Goal: Information Seeking & Learning: Learn about a topic

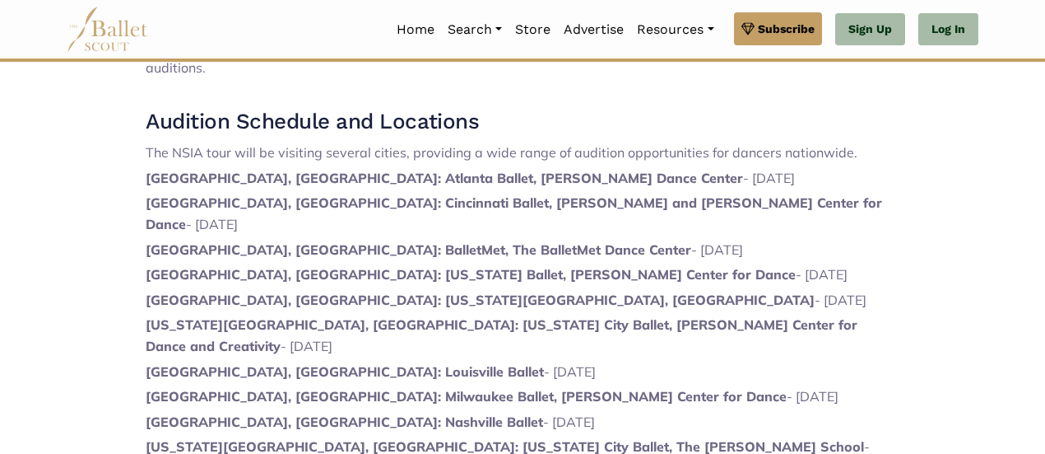
scroll to position [950, 0]
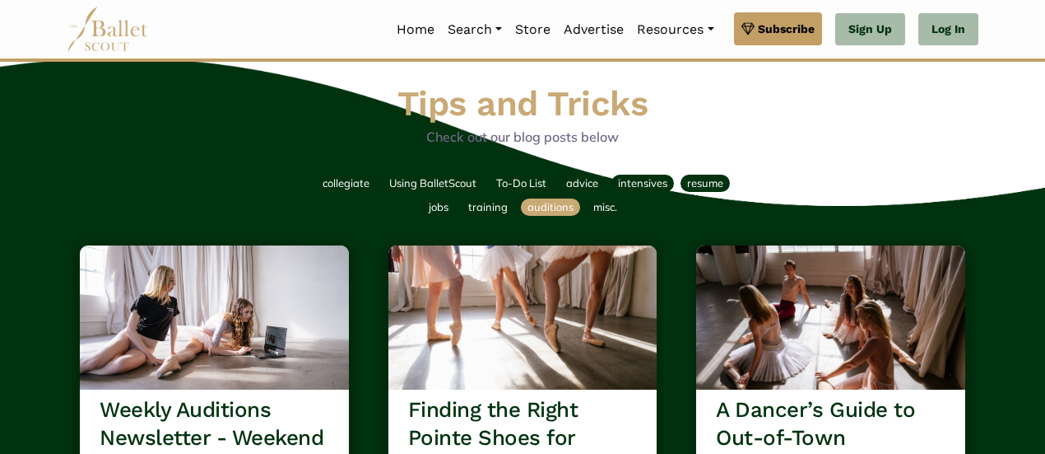
scroll to position [72, 0]
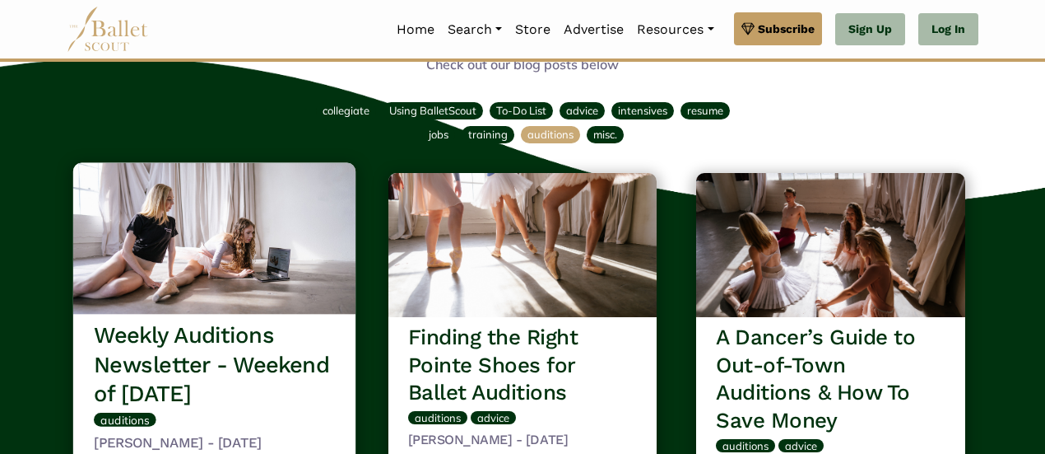
click at [198, 361] on h3 "Weekly Auditions Newsletter - Weekend of October 10th" at bounding box center [214, 364] width 241 height 87
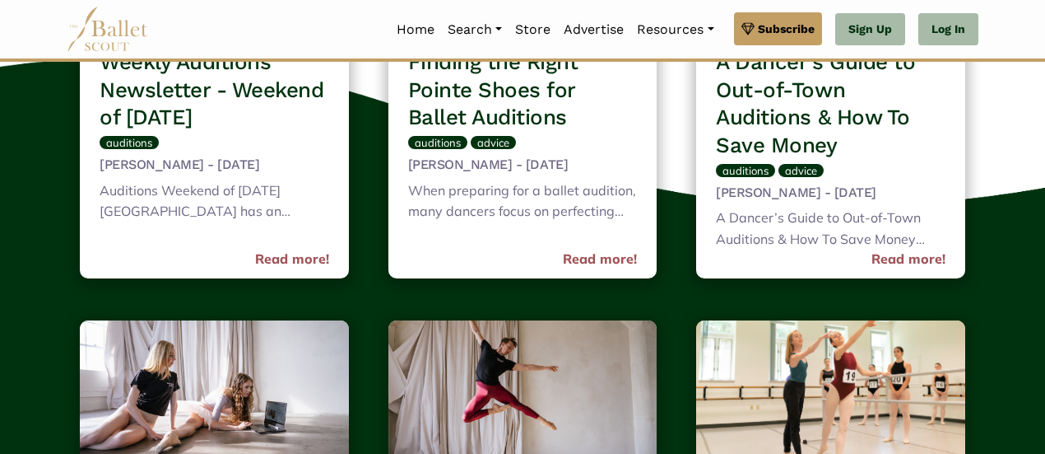
scroll to position [311, 0]
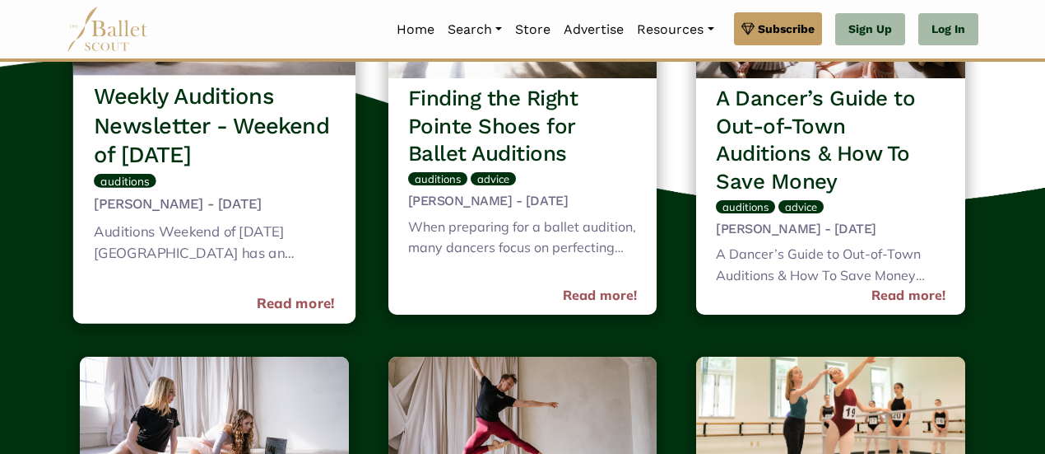
drag, startPoint x: 287, startPoint y: 287, endPoint x: 239, endPoint y: 236, distance: 70.4
drag, startPoint x: 239, startPoint y: 236, endPoint x: 145, endPoint y: 232, distance: 93.9
click at [145, 232] on div "Auditions Weekend of October 10th Wichita State University has an audition for …" at bounding box center [214, 244] width 241 height 48
click at [305, 310] on link "Read more!" at bounding box center [296, 303] width 78 height 22
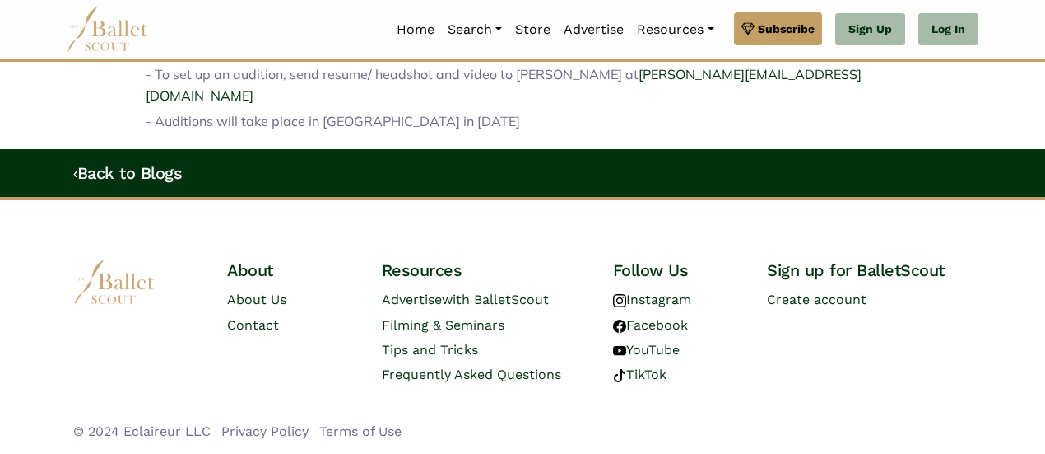
scroll to position [2544, 0]
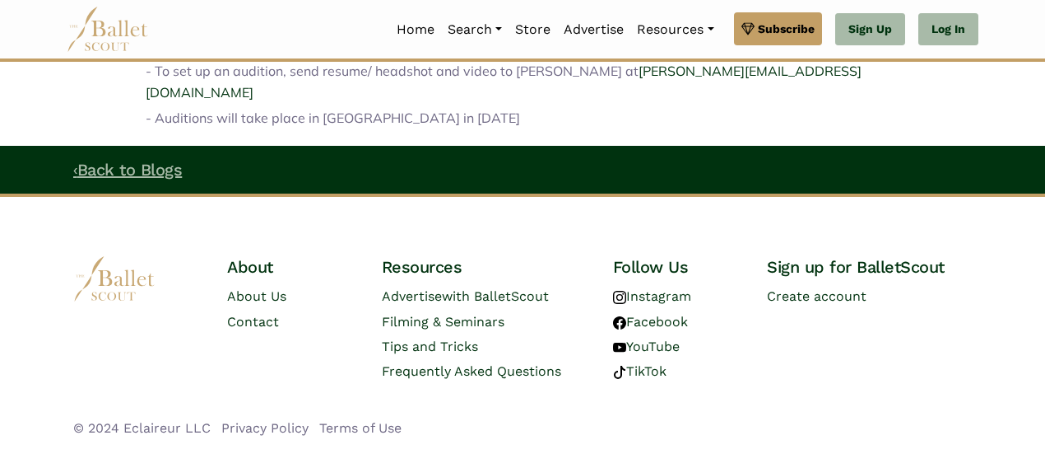
click at [137, 160] on link "‹ Back to Blogs" at bounding box center [127, 170] width 109 height 20
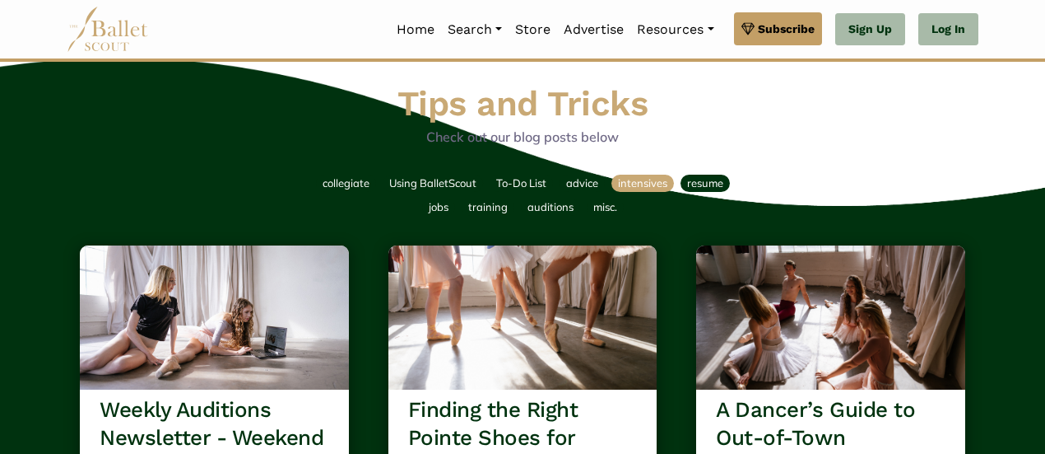
click at [656, 180] on span "intensives" at bounding box center [642, 182] width 49 height 13
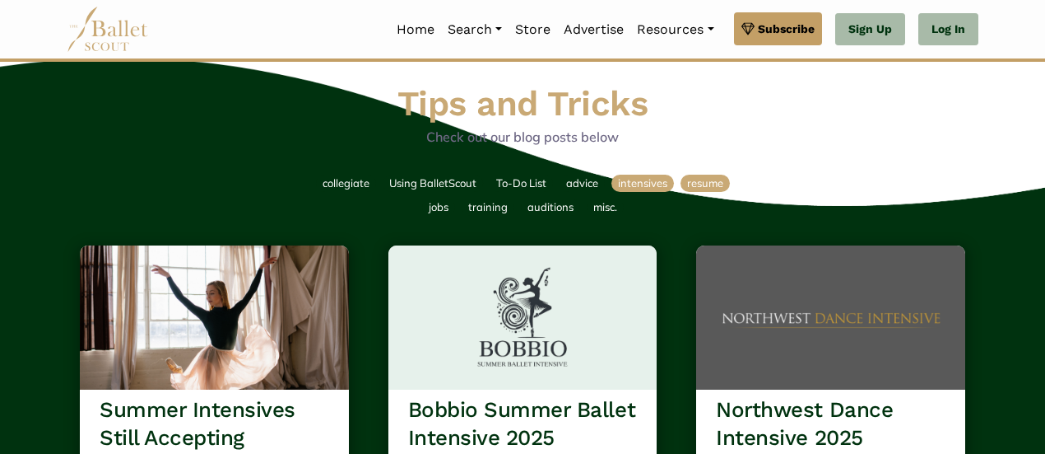
click at [720, 179] on span "resume" at bounding box center [705, 182] width 36 height 13
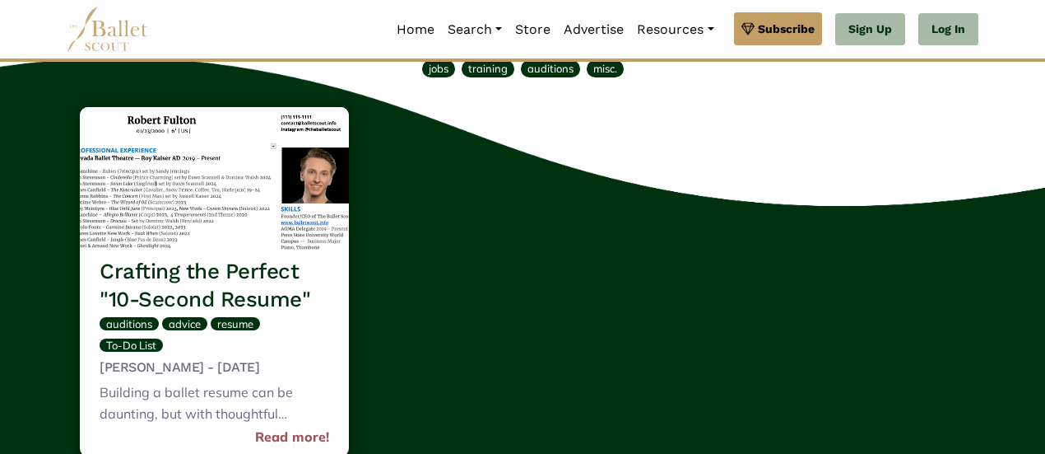
scroll to position [63, 0]
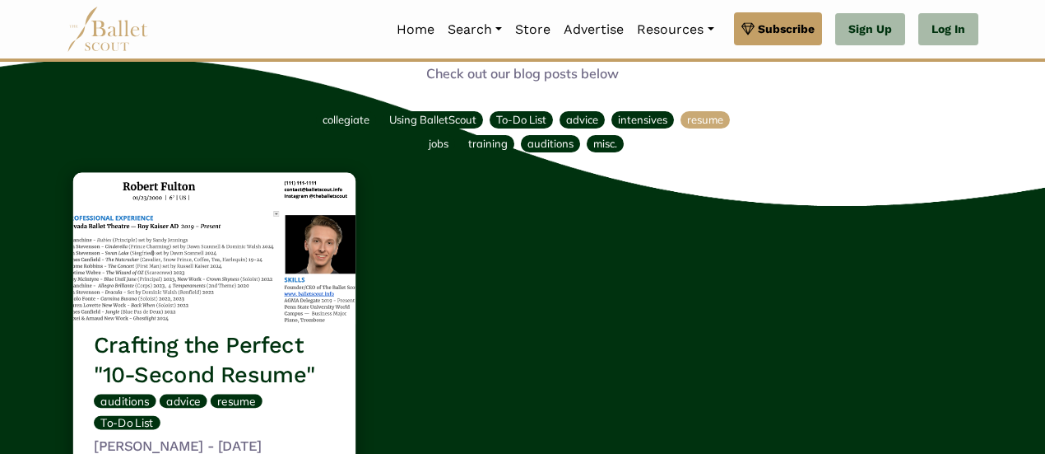
click at [272, 345] on h3 "Crafting the Perfect "10-Second Resume"" at bounding box center [214, 360] width 241 height 58
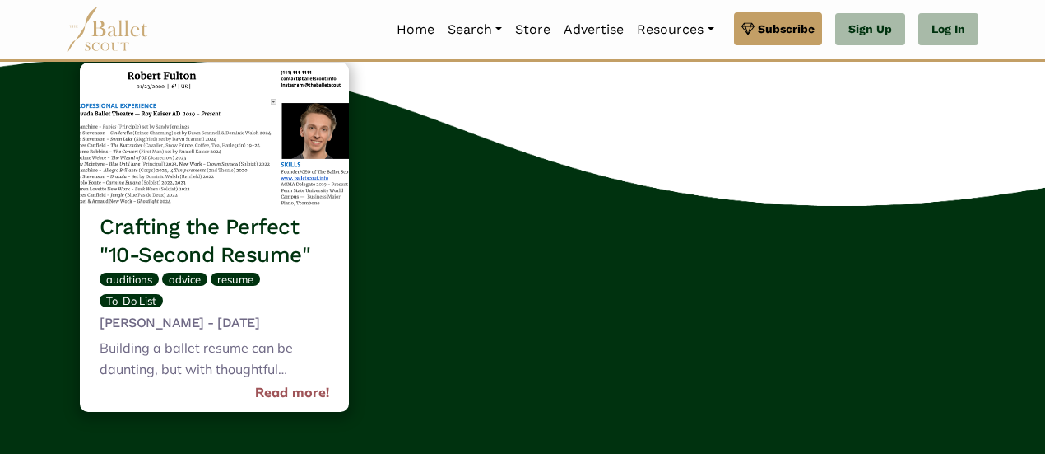
scroll to position [0, 0]
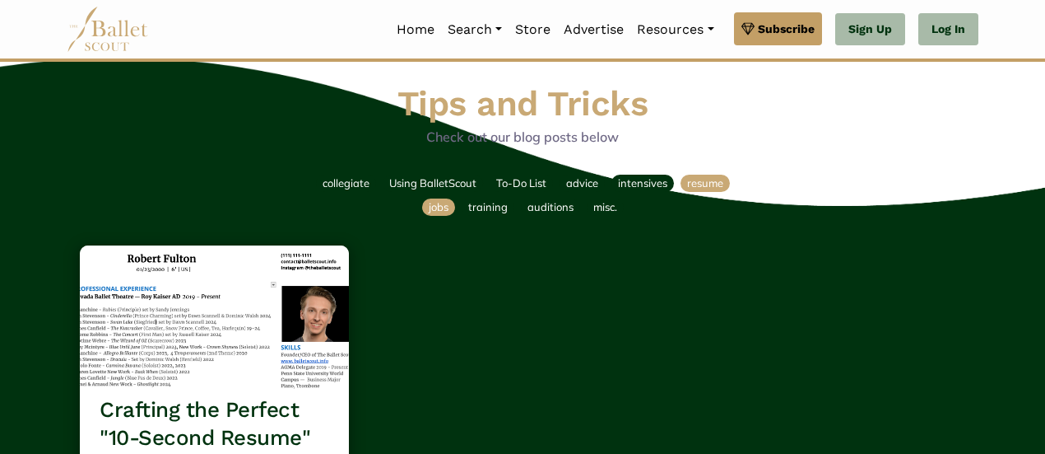
click at [446, 213] on span "jobs" at bounding box center [439, 206] width 20 height 13
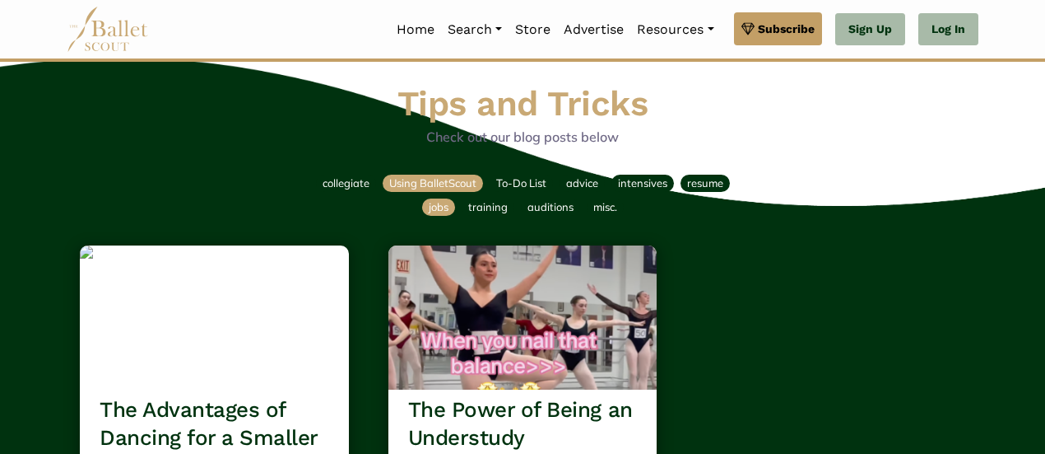
click at [421, 183] on span "Using BalletScout" at bounding box center [432, 182] width 87 height 13
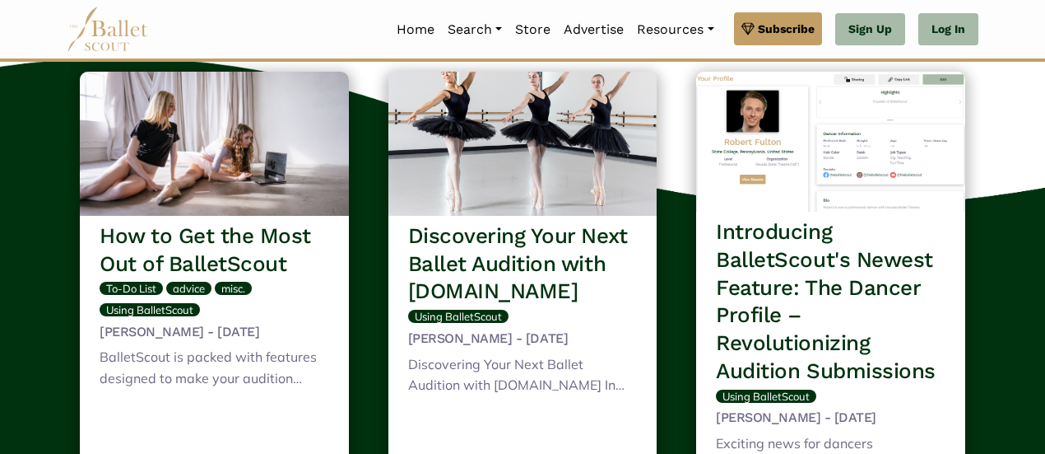
scroll to position [187, 0]
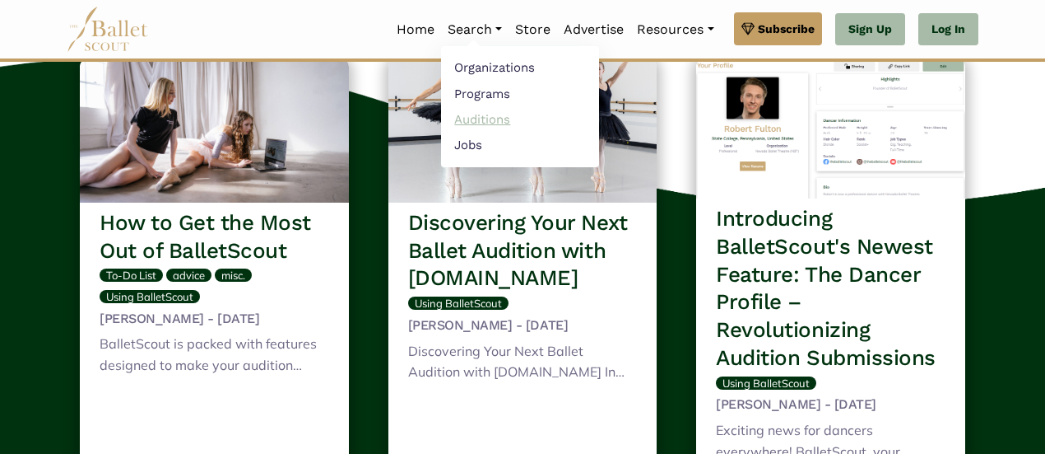
click at [497, 114] on link "Auditions" at bounding box center [520, 119] width 158 height 26
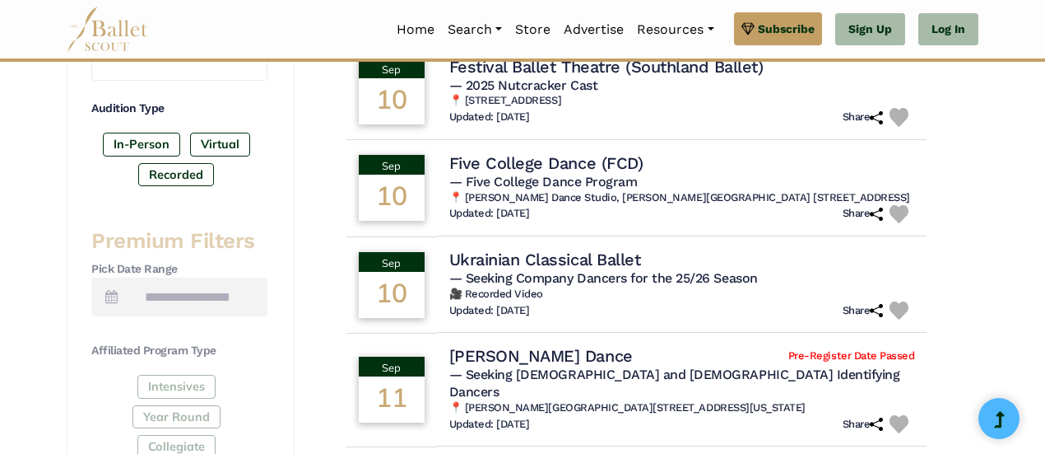
scroll to position [533, 0]
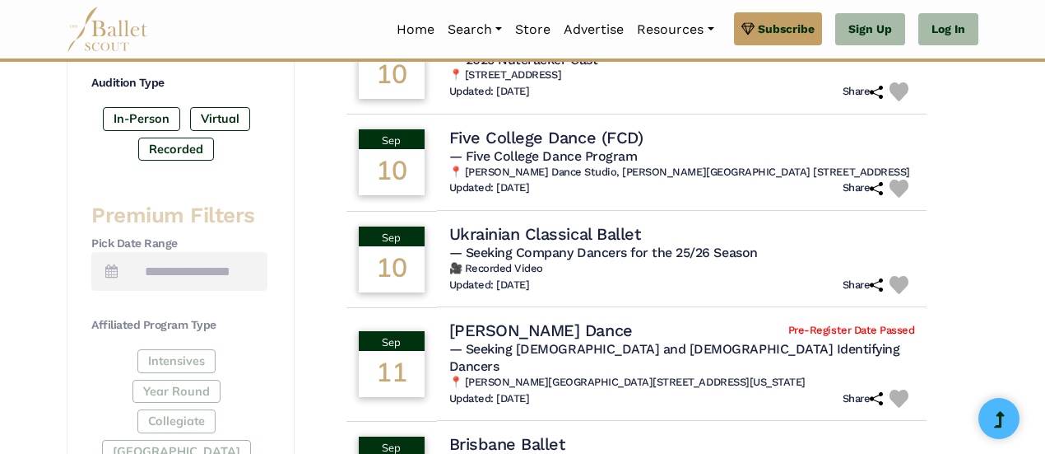
drag, startPoint x: 1053, startPoint y: 128, endPoint x: 1052, endPoint y: 200, distance: 72.4
click at [1045, 200] on html "Premium Feature Make this audition season count. Upgrade to premium for access …" at bounding box center [522, 357] width 1045 height 1780
drag, startPoint x: 533, startPoint y: 243, endPoint x: 478, endPoint y: 236, distance: 55.5
drag, startPoint x: 478, startPoint y: 236, endPoint x: 1018, endPoint y: 169, distance: 544.2
click at [1018, 169] on div "Filter Search Clear Search Basic Filters Search by Name Enter Location Radius (…" at bounding box center [522, 430] width 1045 height 1633
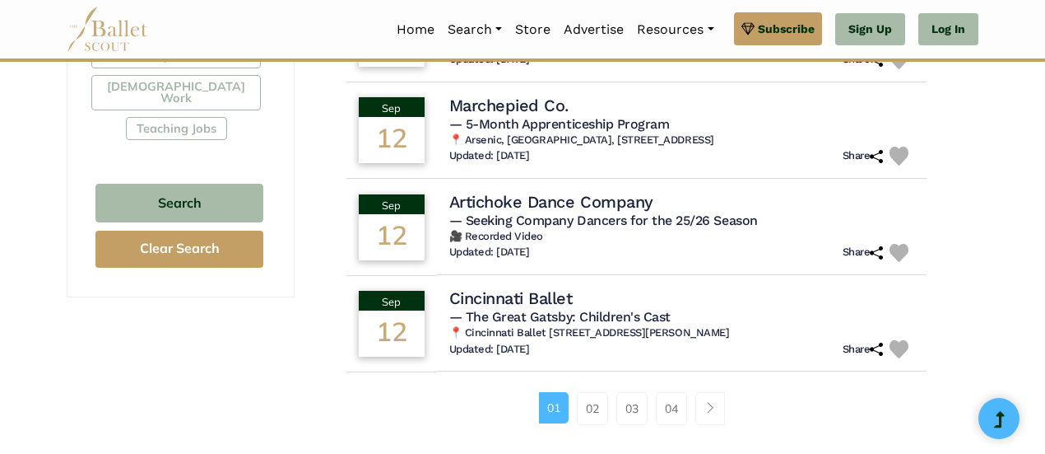
scroll to position [1082, 0]
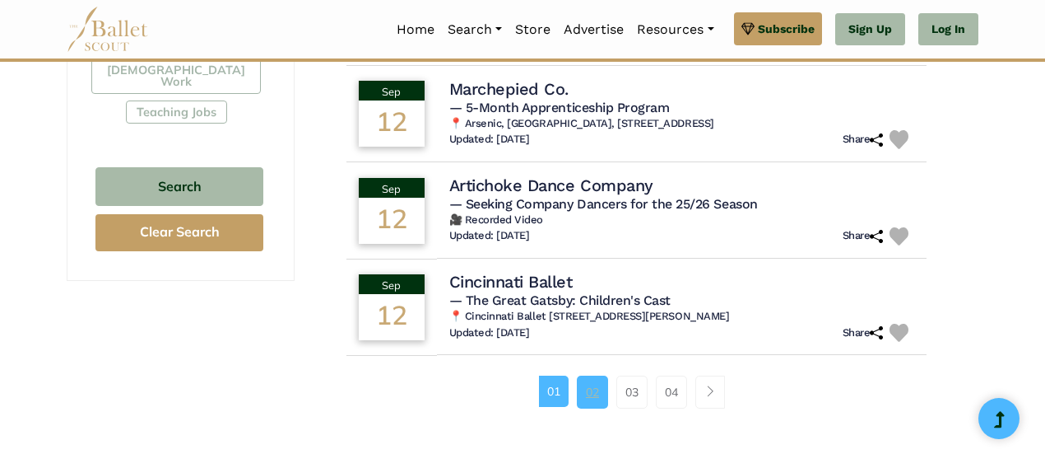
click at [587, 389] on link "02" at bounding box center [592, 391] width 31 height 33
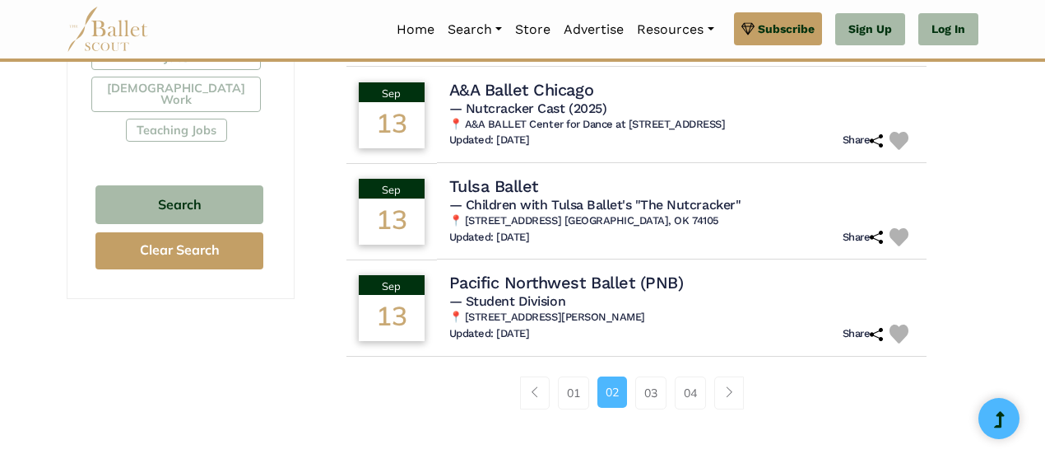
scroll to position [1067, 0]
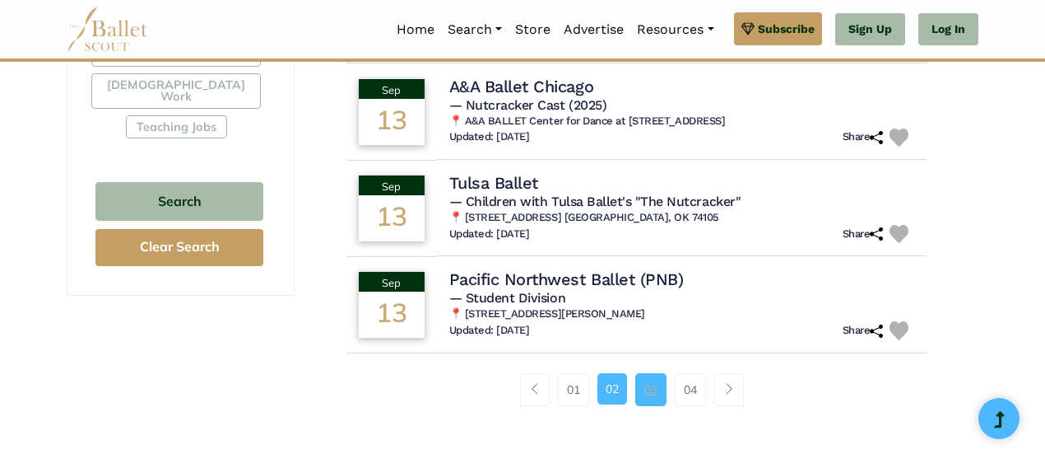
click at [652, 397] on link "03" at bounding box center [650, 389] width 31 height 33
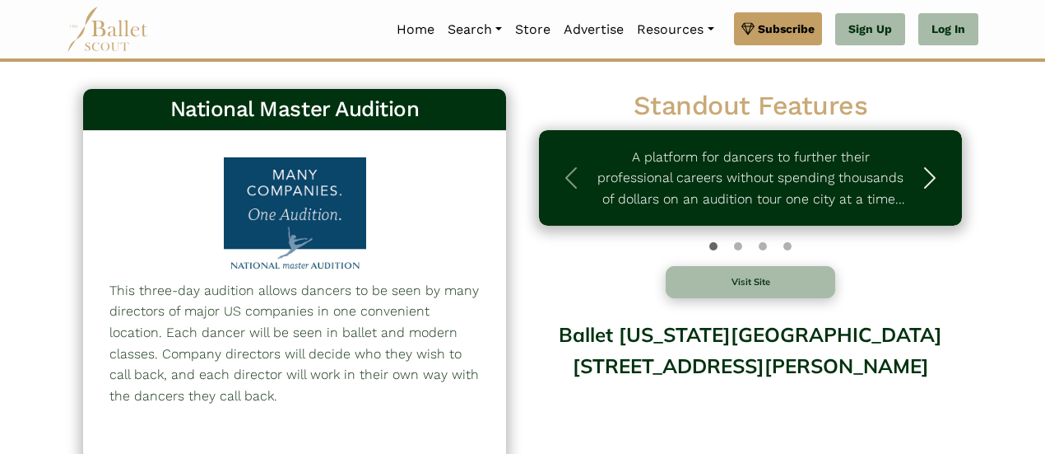
click at [943, 175] on span "button" at bounding box center [930, 178] width 26 height 26
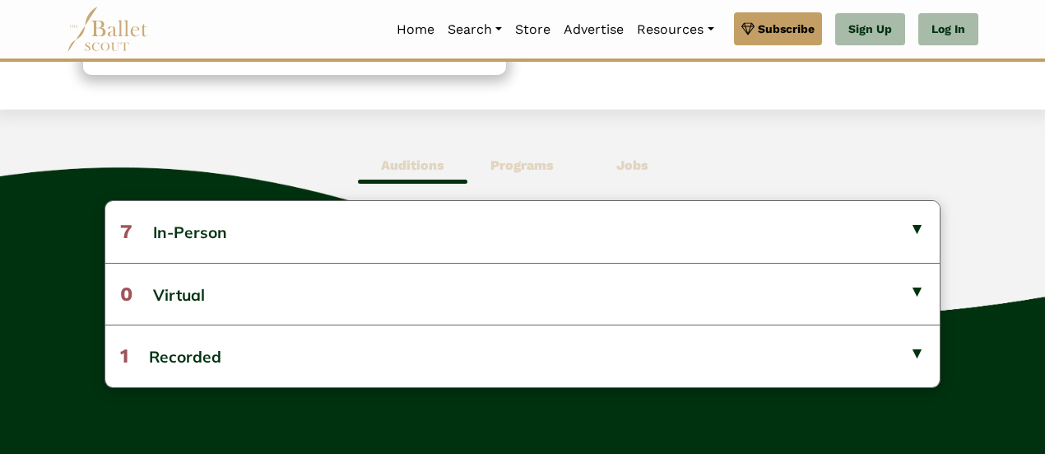
scroll to position [384, 0]
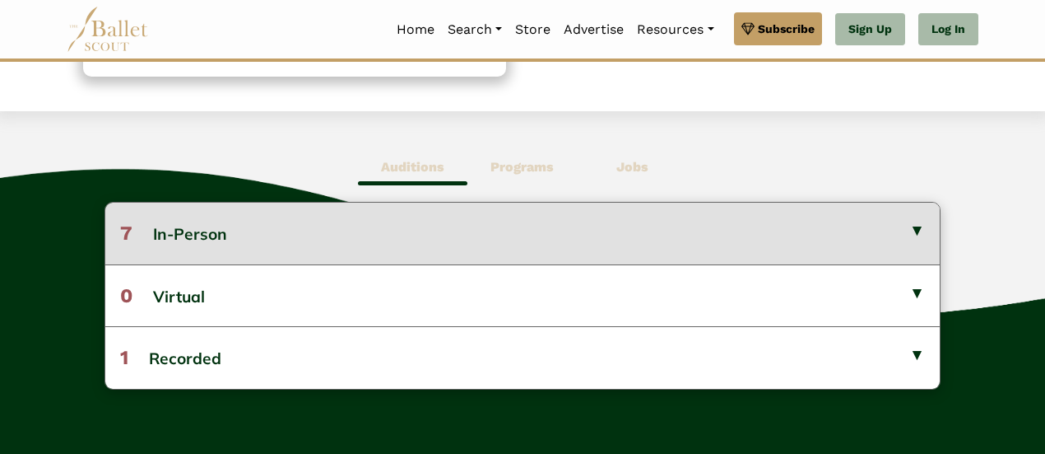
click at [919, 225] on button "7 In-Person" at bounding box center [522, 232] width 835 height 61
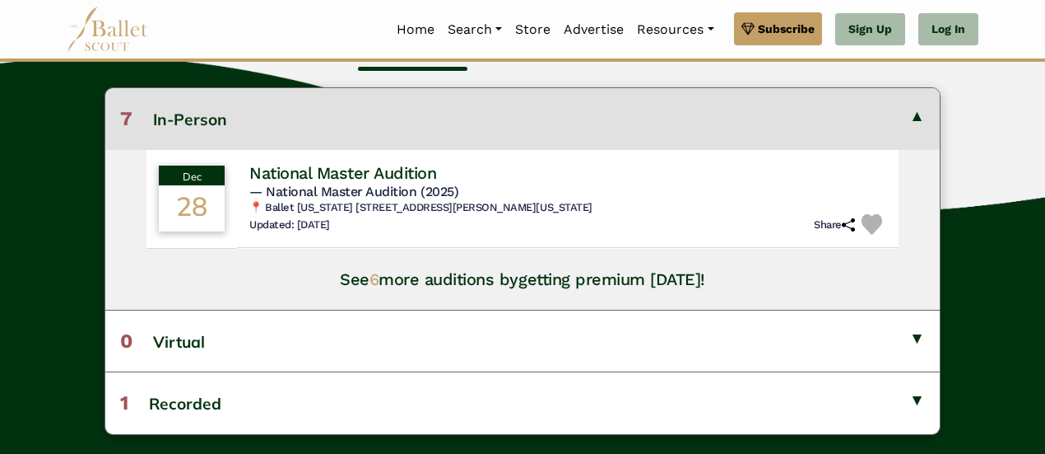
scroll to position [509, 0]
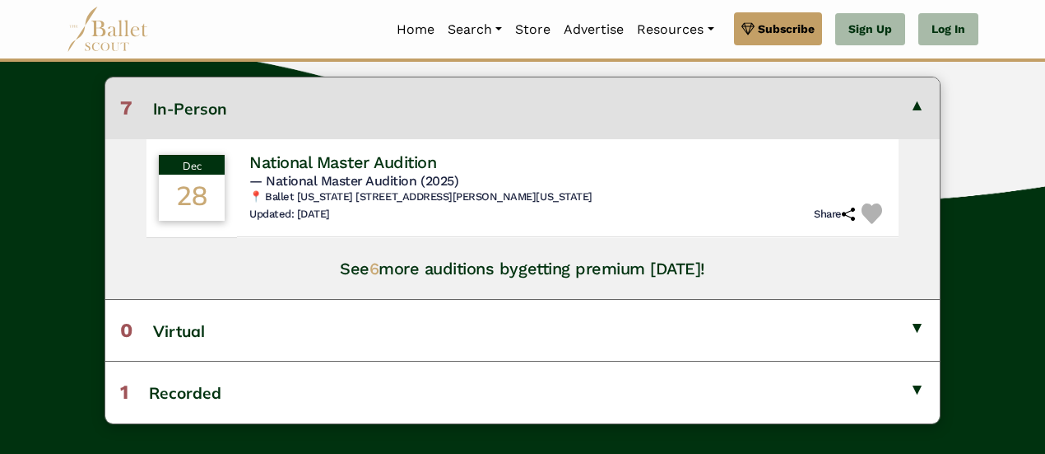
click at [920, 105] on button "7 In-Person" at bounding box center [522, 107] width 835 height 61
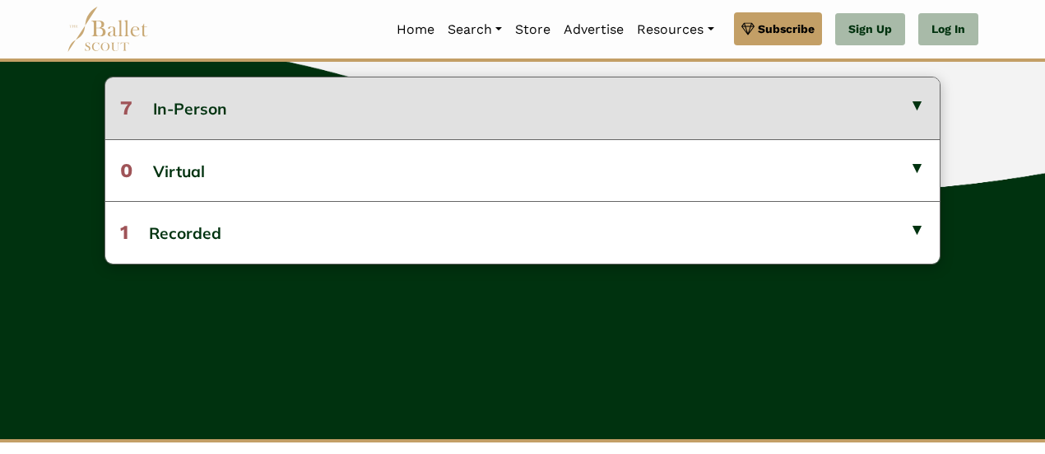
click at [920, 105] on button "7 In-Person" at bounding box center [522, 107] width 835 height 61
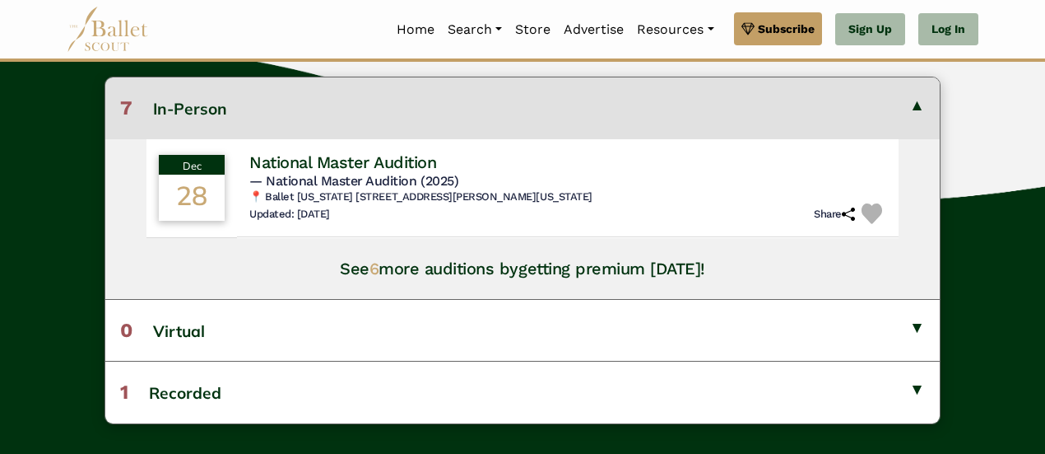
click at [920, 105] on button "7 In-Person" at bounding box center [522, 107] width 835 height 61
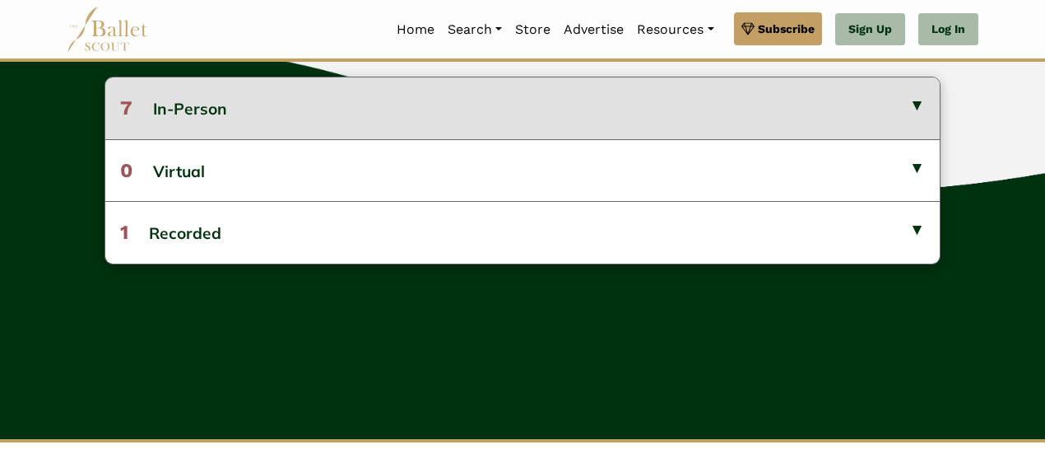
click at [920, 105] on button "7 In-Person" at bounding box center [522, 107] width 835 height 61
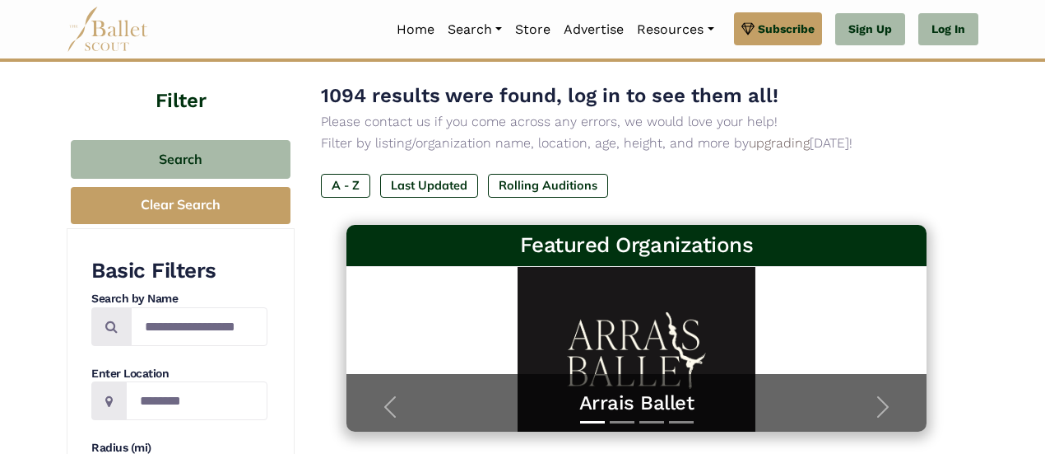
scroll to position [175, 0]
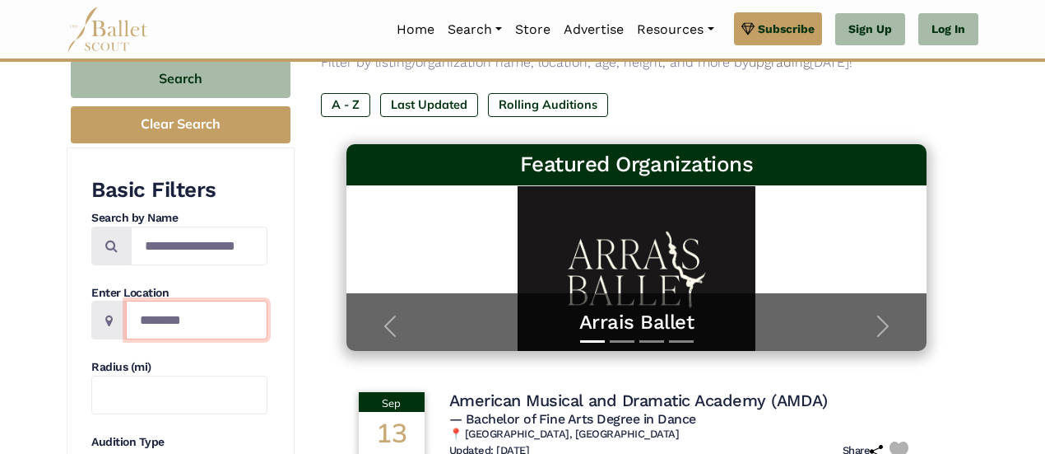
click at [193, 315] on input "Location" at bounding box center [197, 319] width 142 height 39
click at [100, 314] on span at bounding box center [108, 319] width 35 height 39
click at [193, 311] on input "******" at bounding box center [197, 319] width 142 height 39
type input "**********"
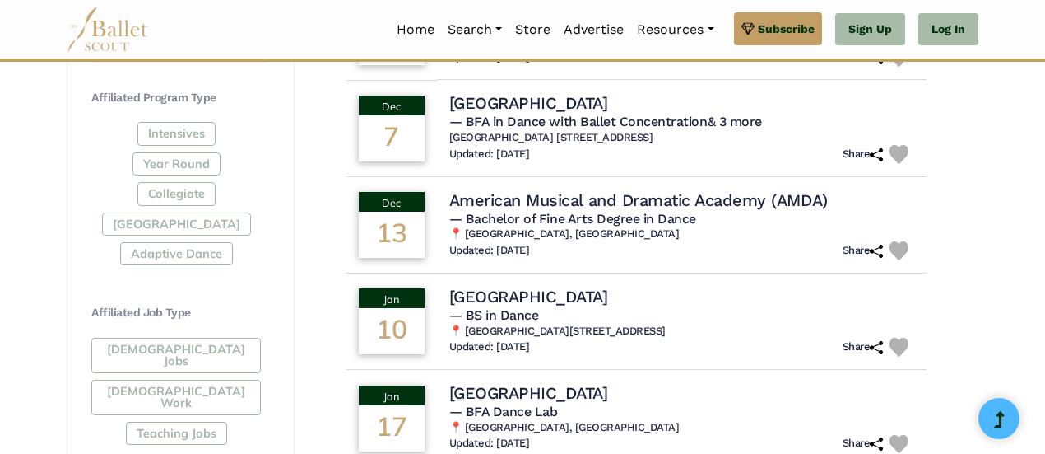
scroll to position [765, 0]
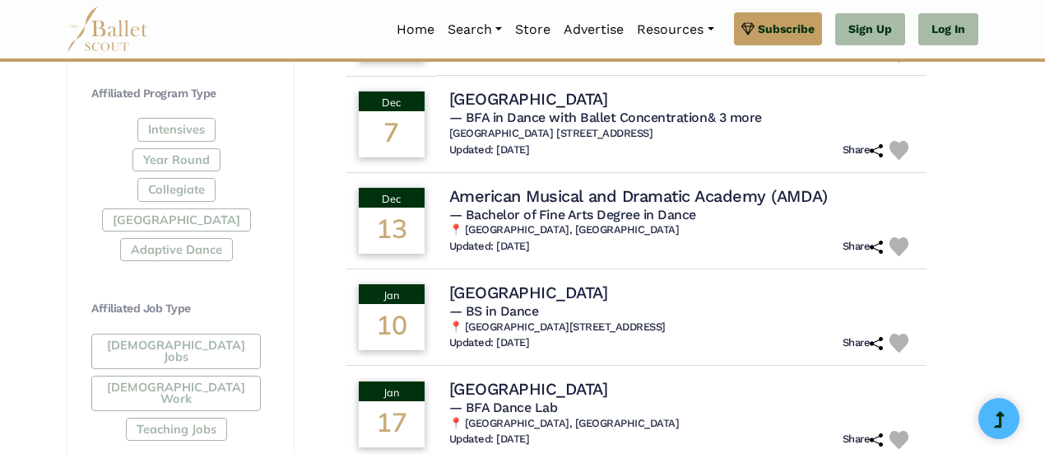
click at [180, 128] on div "Intensives Year Round Collegiate Post High School Adaptive Dance" at bounding box center [179, 193] width 176 height 150
click at [198, 206] on div "Intensives Year Round Collegiate Post High School Adaptive Dance" at bounding box center [179, 193] width 176 height 150
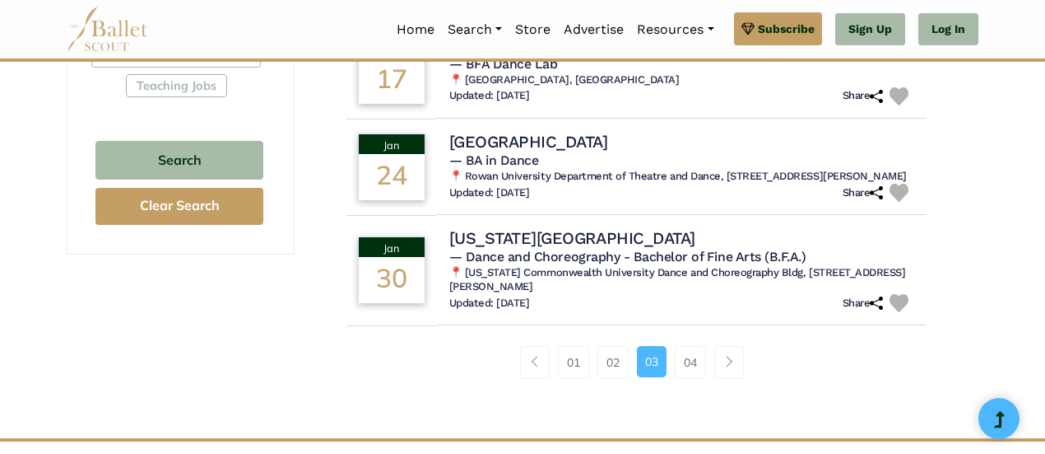
scroll to position [1115, 0]
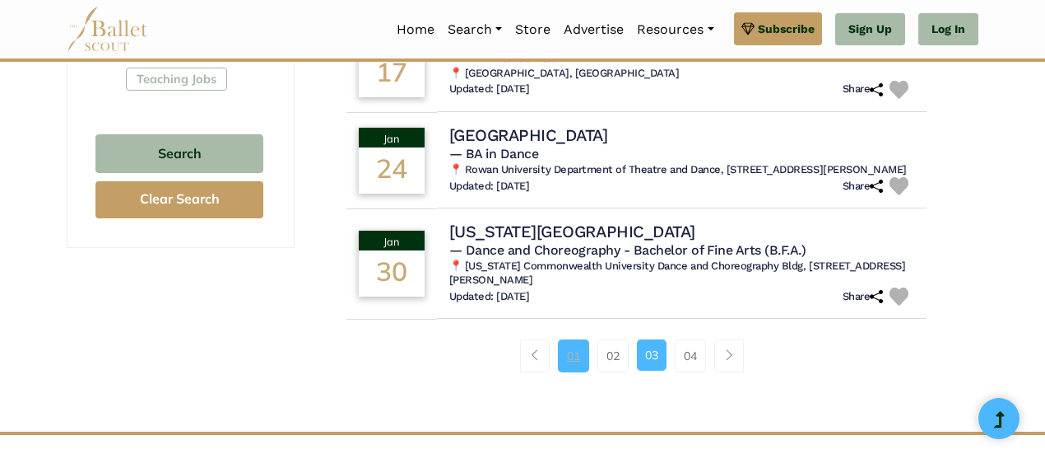
click at [577, 372] on link "01" at bounding box center [573, 355] width 31 height 33
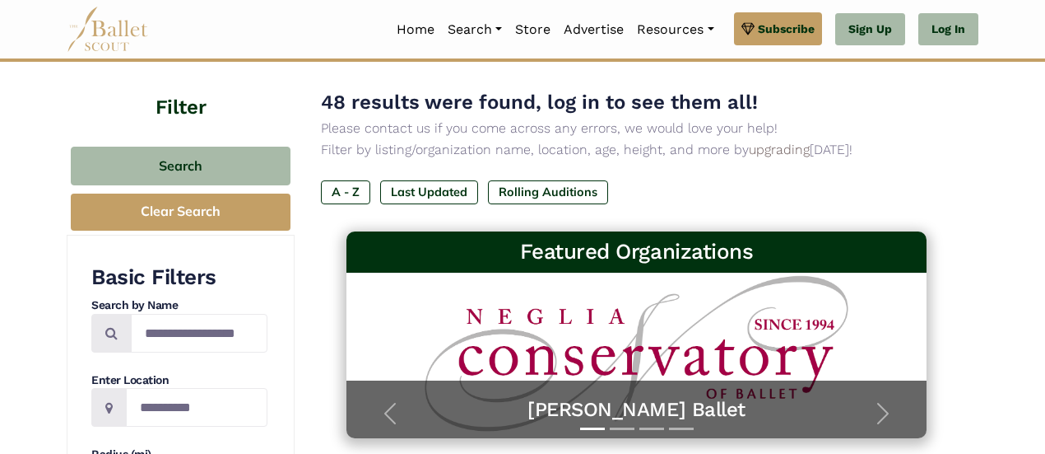
scroll to position [83, 0]
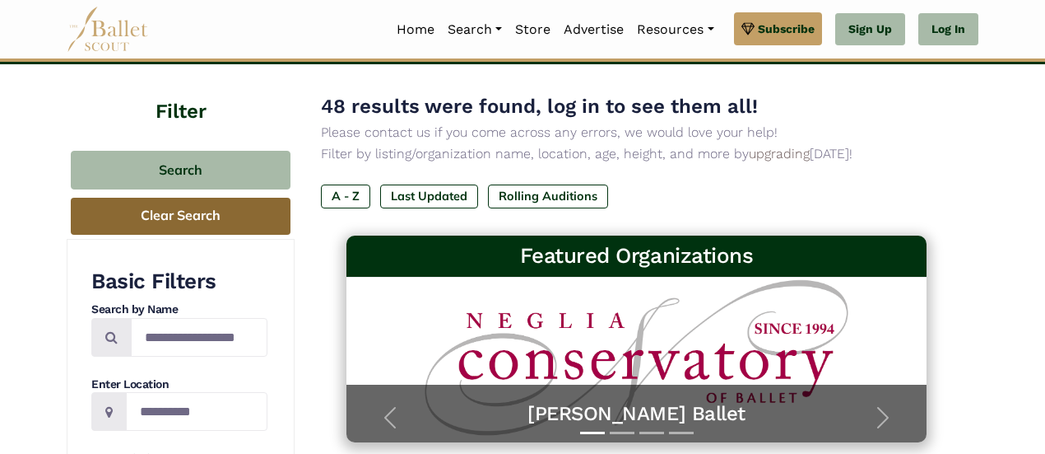
click at [191, 220] on button "Clear Search" at bounding box center [181, 216] width 220 height 37
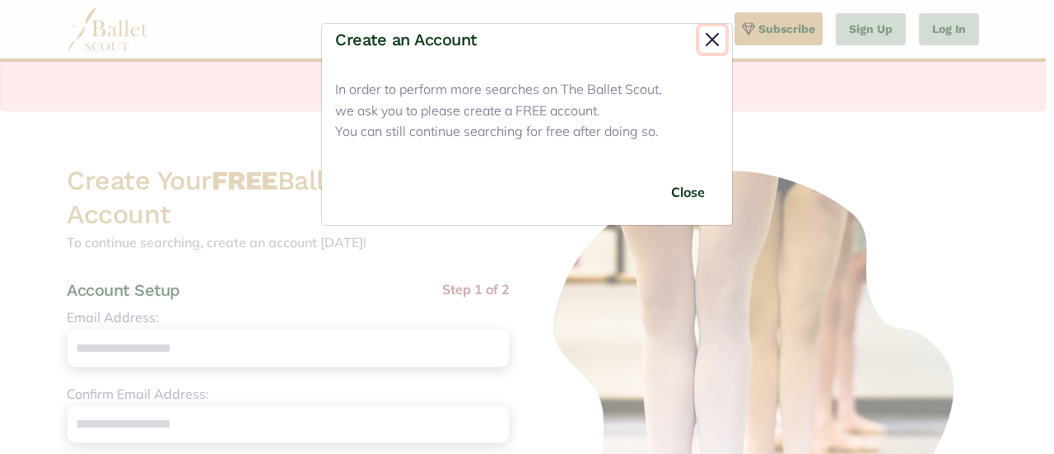
click at [706, 35] on button "Close" at bounding box center [712, 39] width 26 height 26
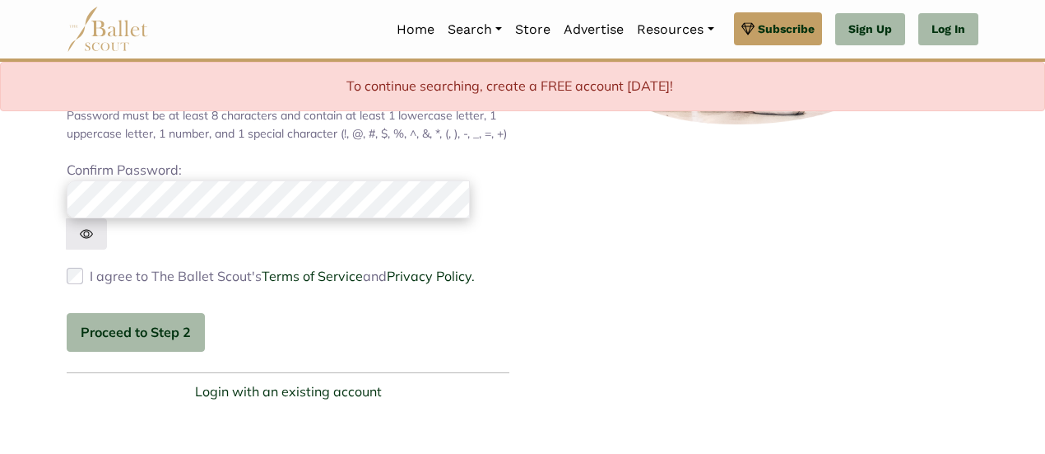
scroll to position [468, 0]
